Goal: Information Seeking & Learning: Learn about a topic

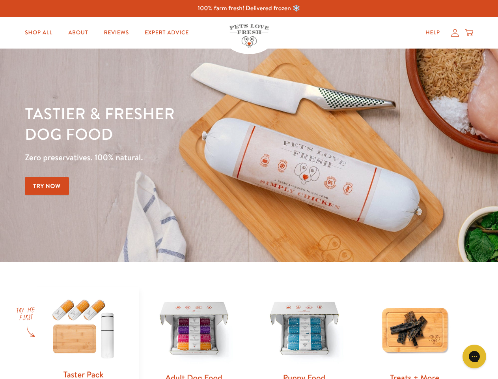
click at [249, 189] on div "Tastier & fresher dog food Zero preservatives. 100% natural. Try Now" at bounding box center [174, 155] width 299 height 104
click at [475, 356] on icon "Gorgias live chat" at bounding box center [474, 355] width 7 height 7
